Goal: Find specific page/section: Find specific page/section

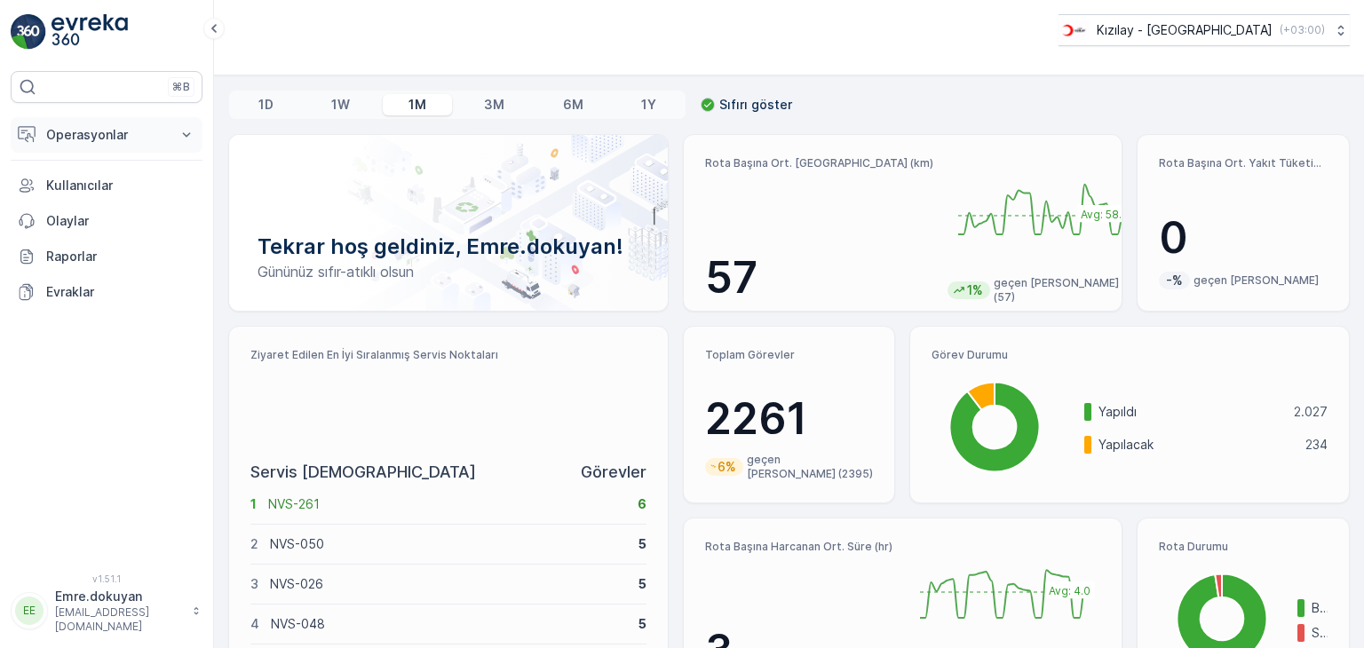
click at [89, 139] on p "Operasyonlar" at bounding box center [106, 135] width 121 height 18
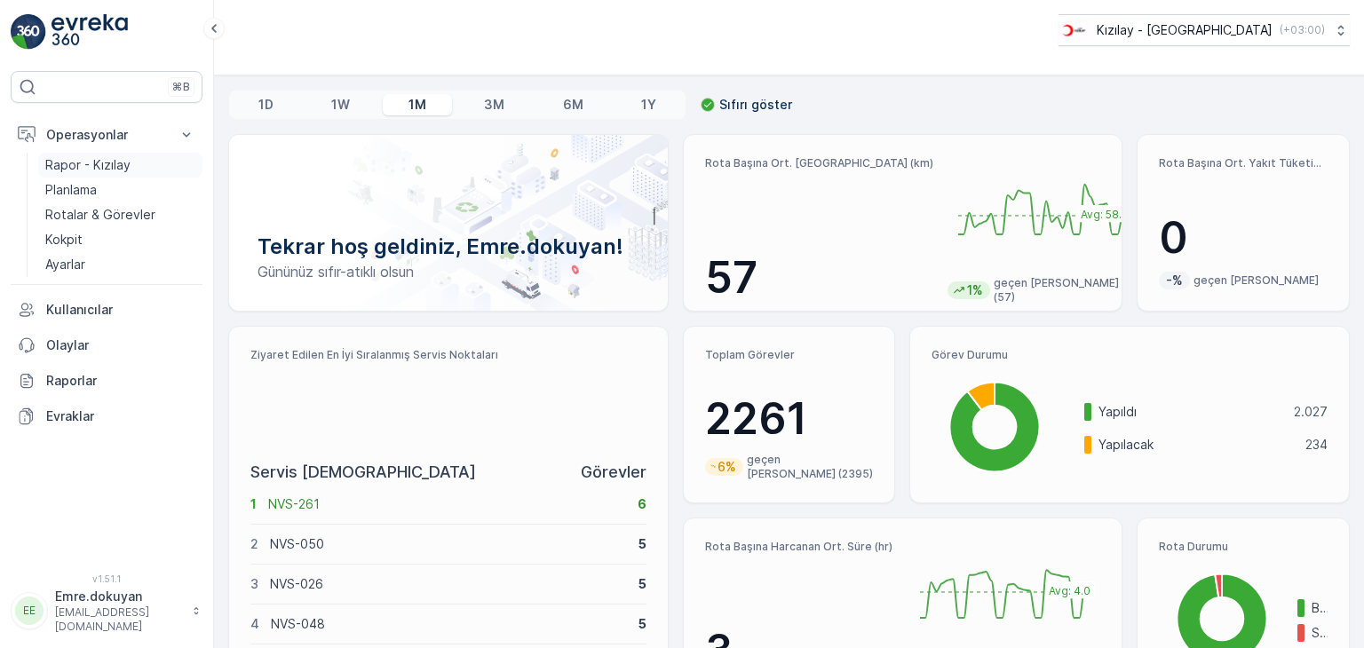
click at [98, 161] on p "Rapor - Kızılay" at bounding box center [87, 165] width 85 height 18
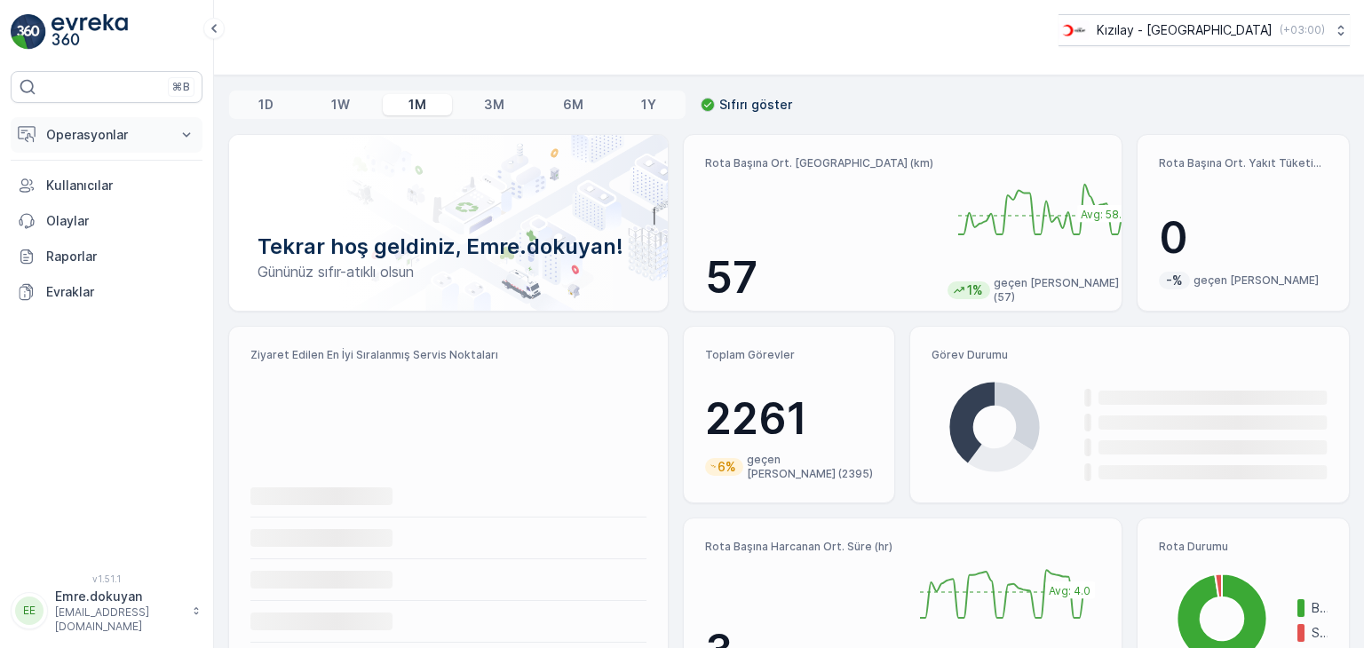
click at [127, 129] on p "Operasyonlar" at bounding box center [106, 135] width 121 height 18
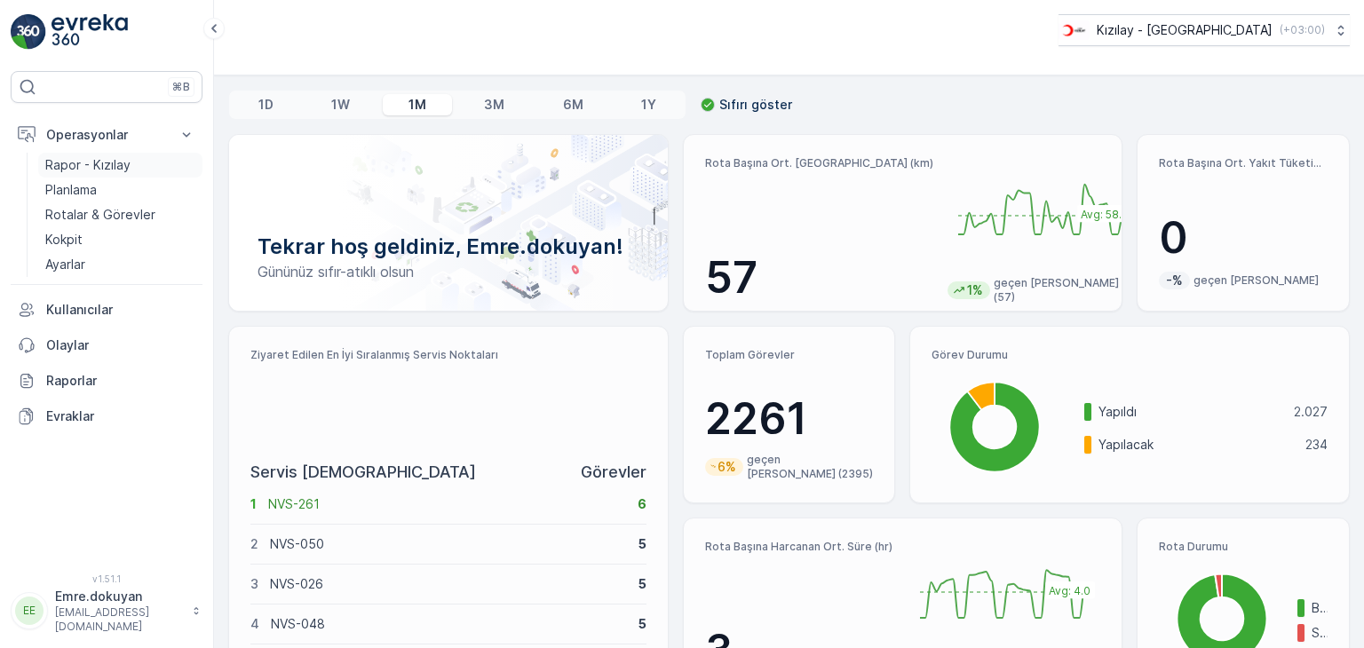
click at [113, 163] on p "Rapor - Kızılay" at bounding box center [87, 165] width 85 height 18
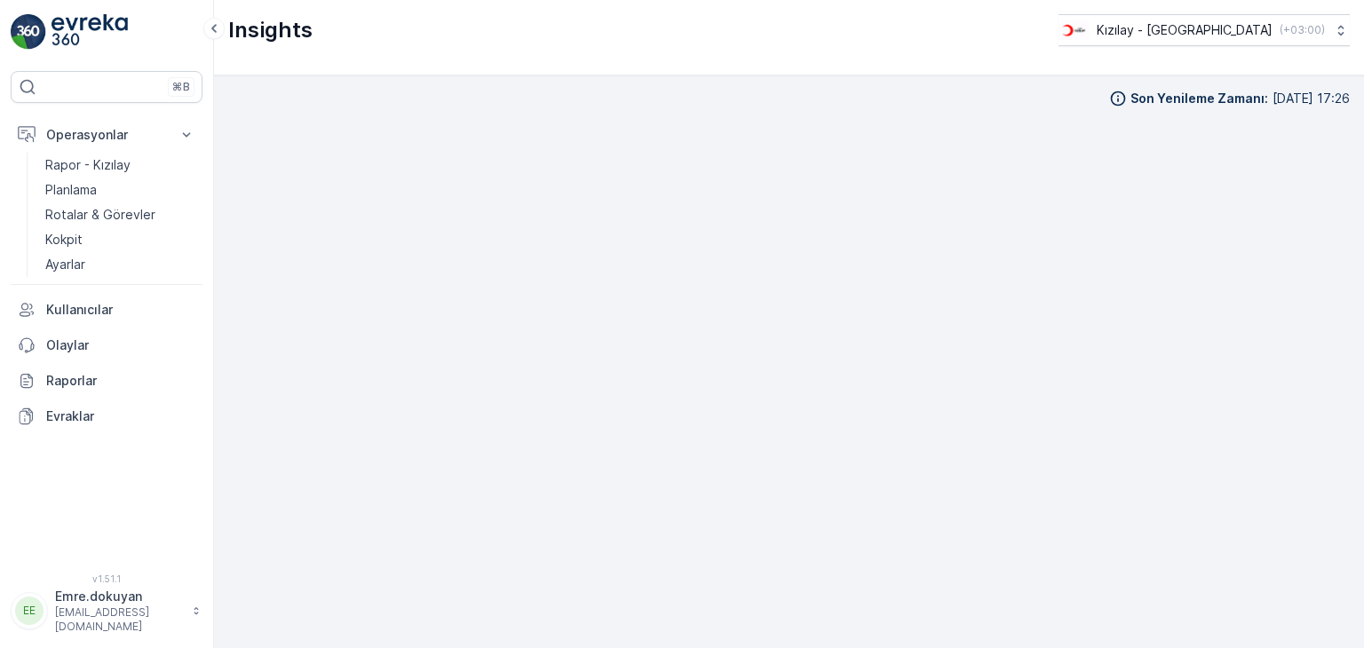
scroll to position [15, 0]
